Goal: Navigation & Orientation: Find specific page/section

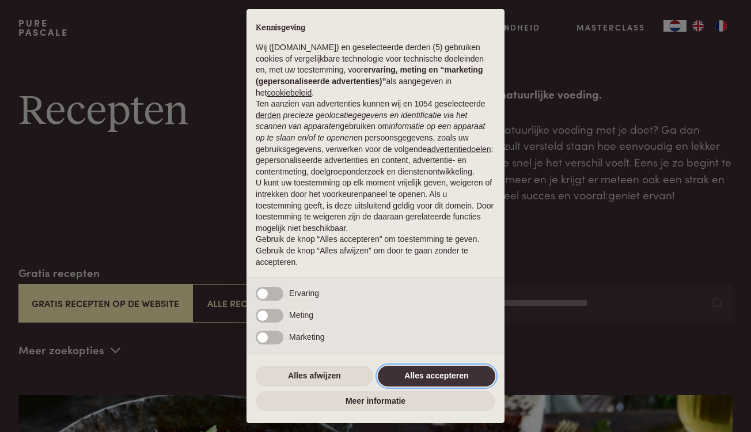
click at [437, 376] on button "Alles accepteren" at bounding box center [436, 375] width 117 height 21
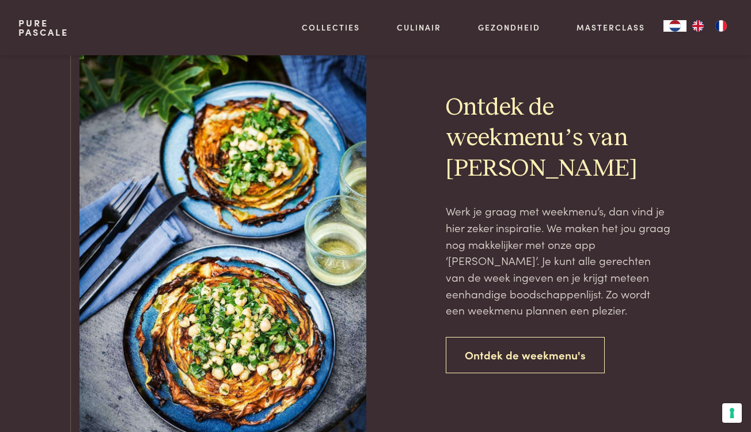
scroll to position [2401, 0]
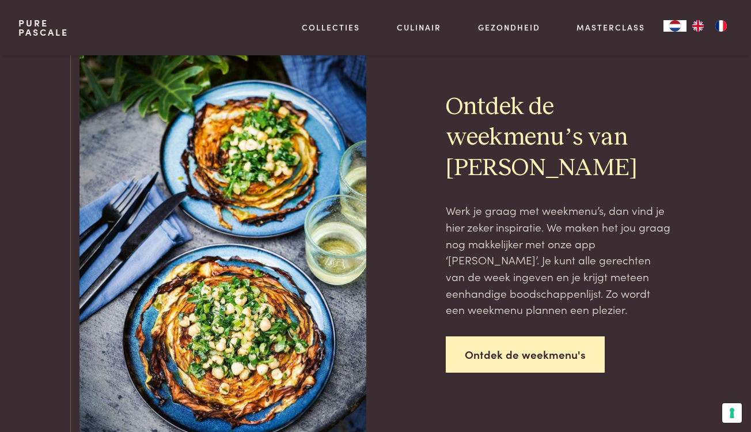
click at [497, 352] on link "Ontdek de weekmenu's" at bounding box center [524, 354] width 159 height 36
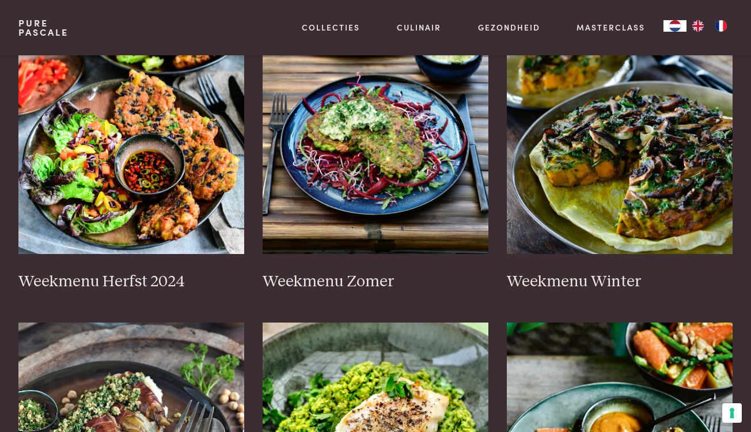
scroll to position [331, 0]
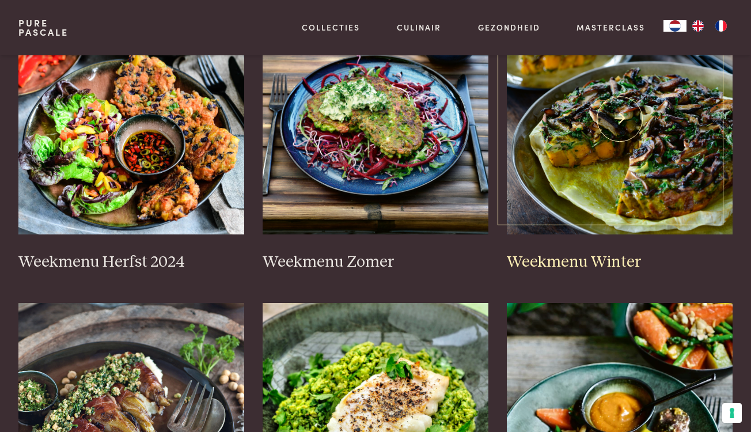
click at [616, 207] on img at bounding box center [620, 119] width 226 height 230
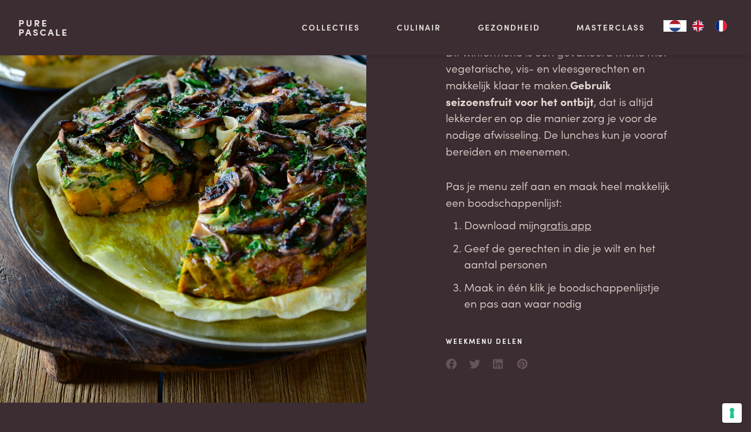
scroll to position [144, 0]
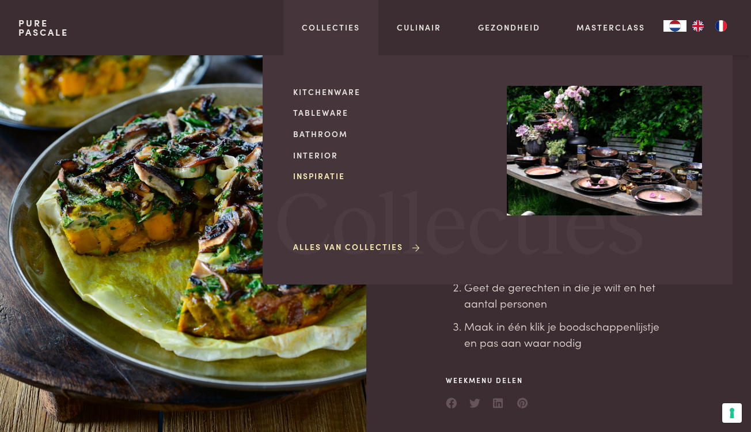
click at [323, 176] on link "Inspiratie" at bounding box center [390, 176] width 195 height 12
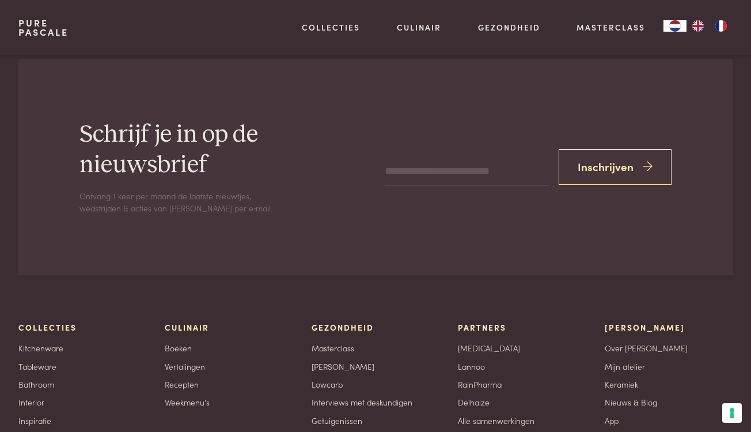
scroll to position [2023, 0]
